Goal: Navigation & Orientation: Go to known website

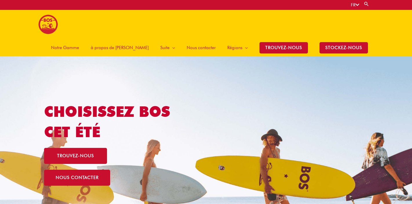
click at [221, 6] on div "FR Search for: Search" at bounding box center [207, 5] width 334 height 10
click at [79, 39] on span "Notre Gamme" at bounding box center [65, 47] width 28 height 17
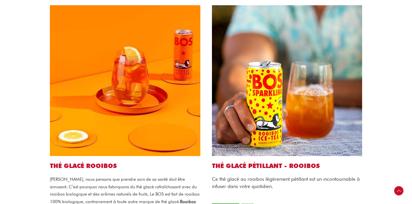
scroll to position [173, 0]
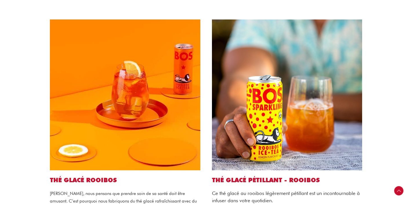
click at [365, 137] on div "THÉ GLACÉ PÉTILLANT - ROOIBOS Ce thé glacé au rooibos légèrement pétillant est …" at bounding box center [287, 150] width 162 height 272
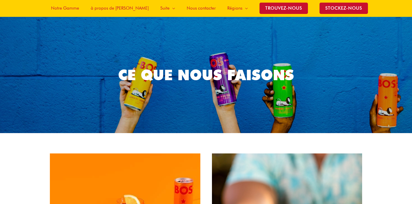
scroll to position [0, 0]
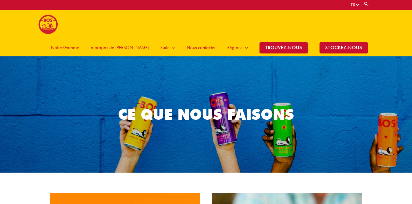
click at [129, 39] on span "à propos de BOS" at bounding box center [120, 47] width 58 height 17
click at [359, 7] on link "FR" at bounding box center [355, 4] width 8 height 5
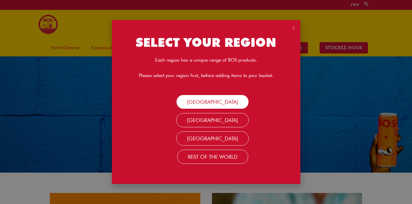
click at [224, 100] on link "SOUTH AFRICA" at bounding box center [212, 102] width 73 height 14
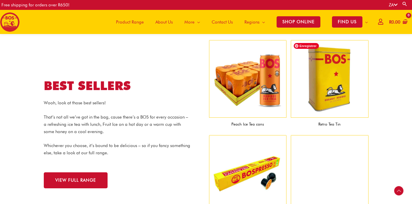
scroll to position [556, 0]
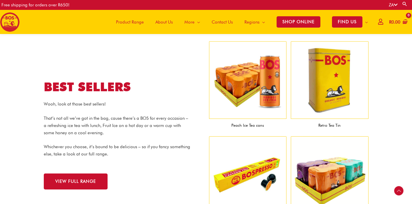
click at [382, 78] on section "BEST SELLERS Wooh, look at those best sellers! That’s not all we’ve got in the …" at bounding box center [206, 133] width 412 height 191
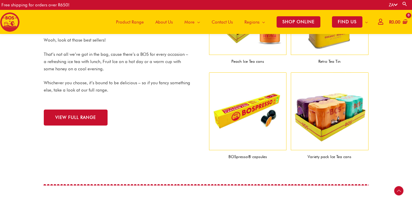
scroll to position [620, 0]
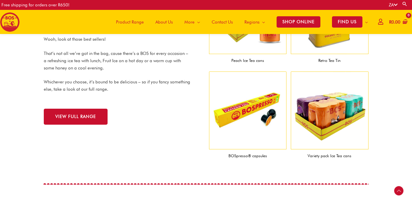
click at [381, 88] on section "BEST SELLERS Wooh, look at those best sellers! That’s not all we’ve got in the …" at bounding box center [206, 69] width 412 height 191
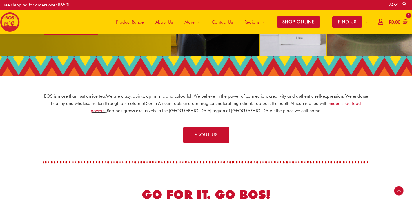
scroll to position [0, 0]
